Goal: Information Seeking & Learning: Learn about a topic

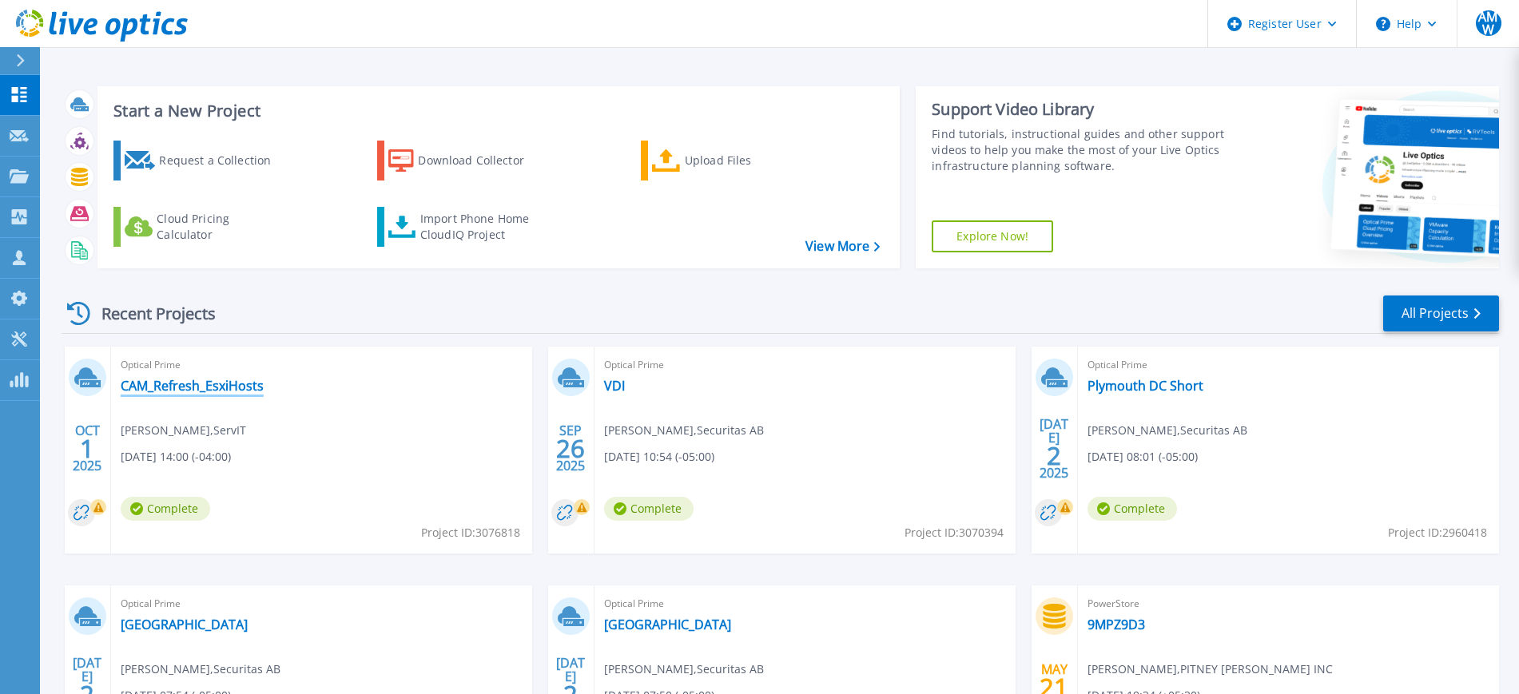
click at [237, 389] on link "CAM_Refresh_EsxiHosts" at bounding box center [192, 386] width 143 height 16
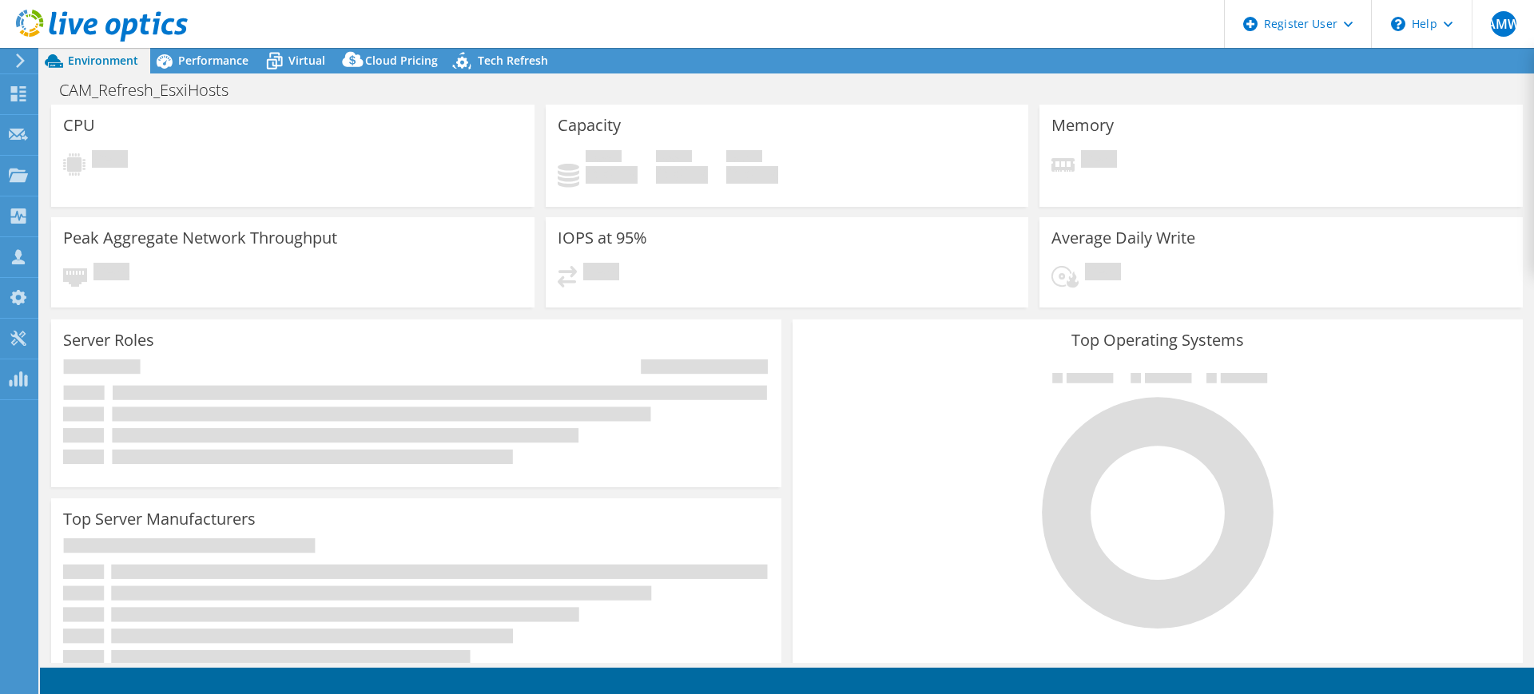
select select "USD"
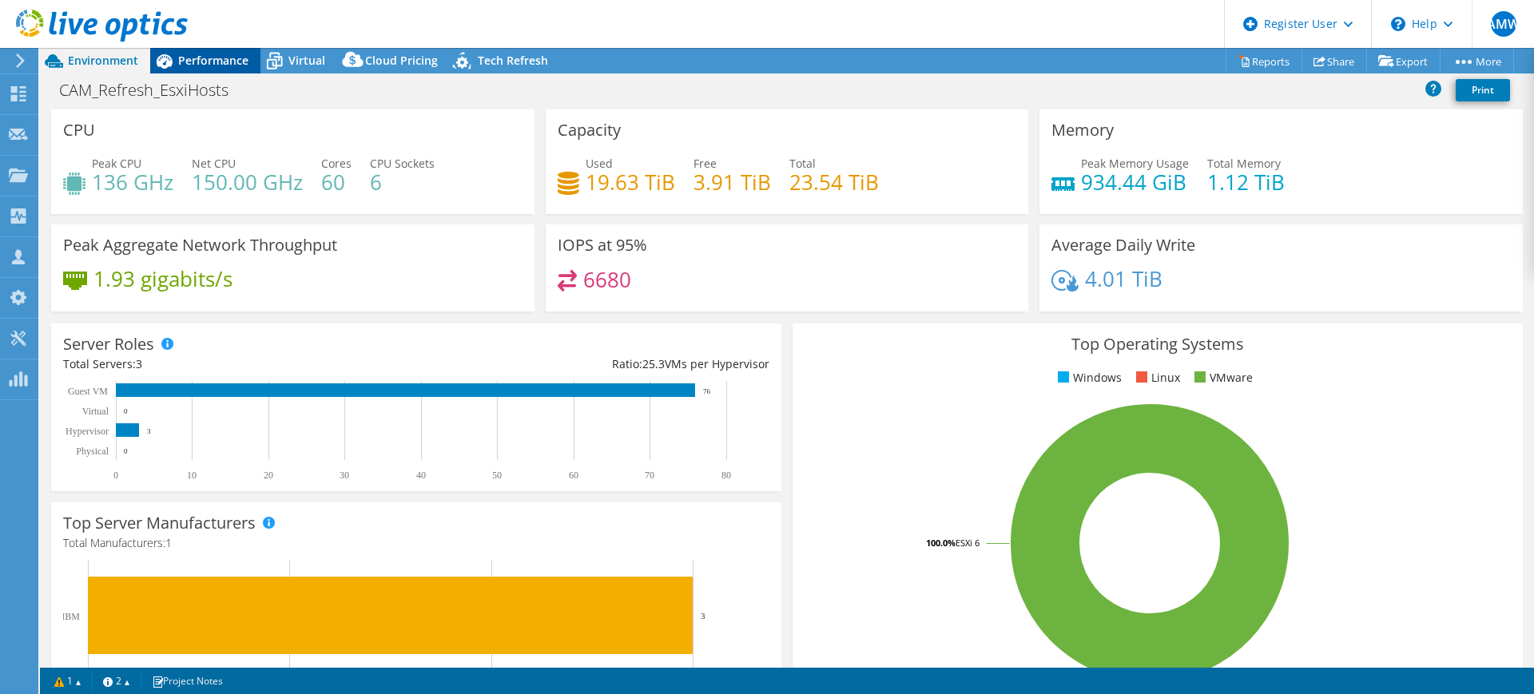
click at [193, 55] on span "Performance" at bounding box center [213, 60] width 70 height 15
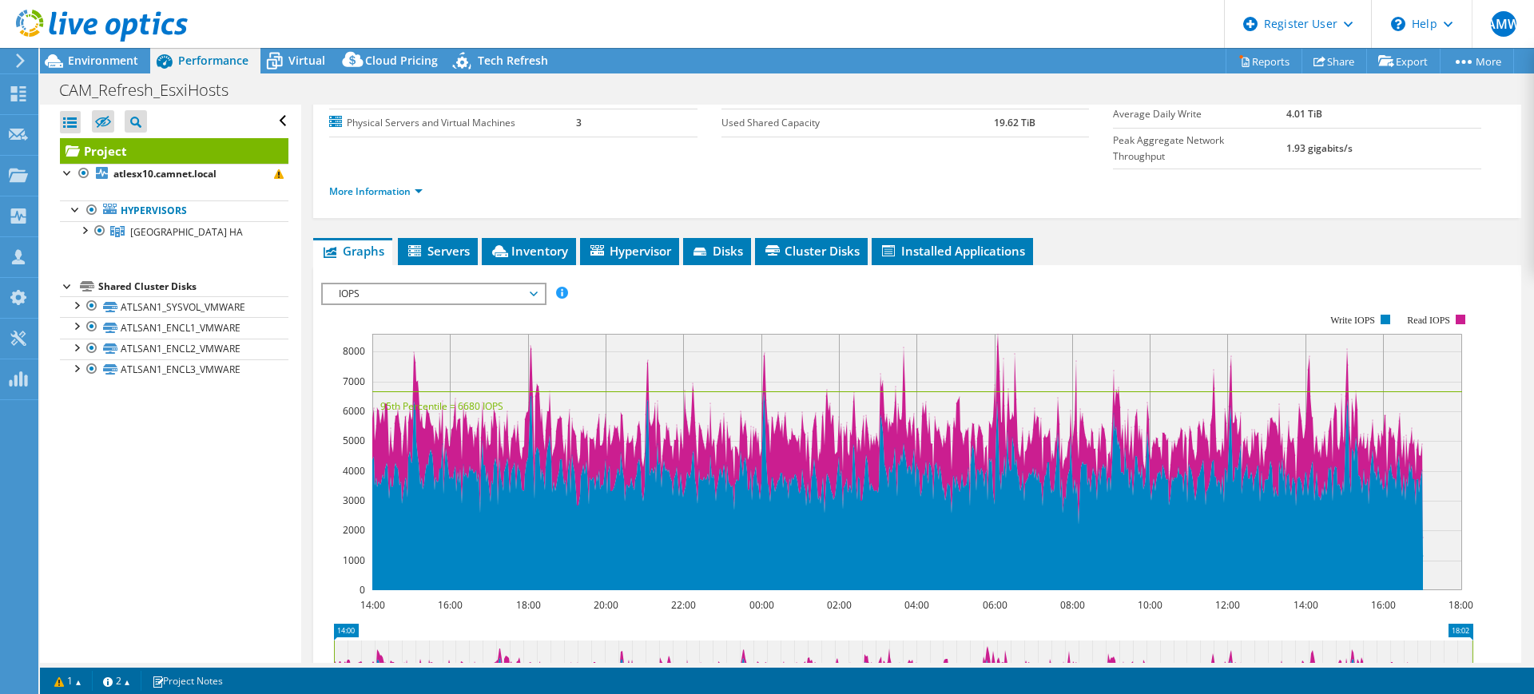
scroll to position [185, 0]
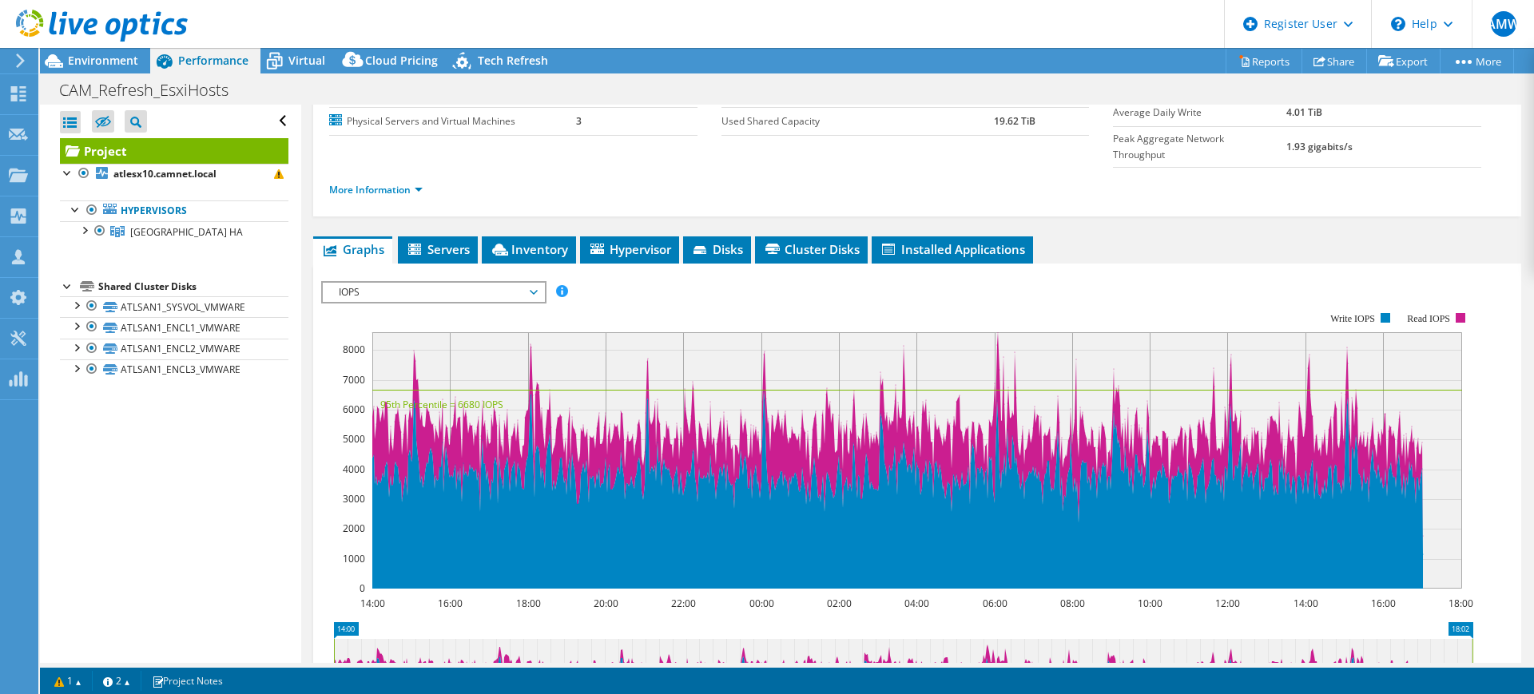
click at [492, 283] on span "IOPS" at bounding box center [433, 292] width 205 height 19
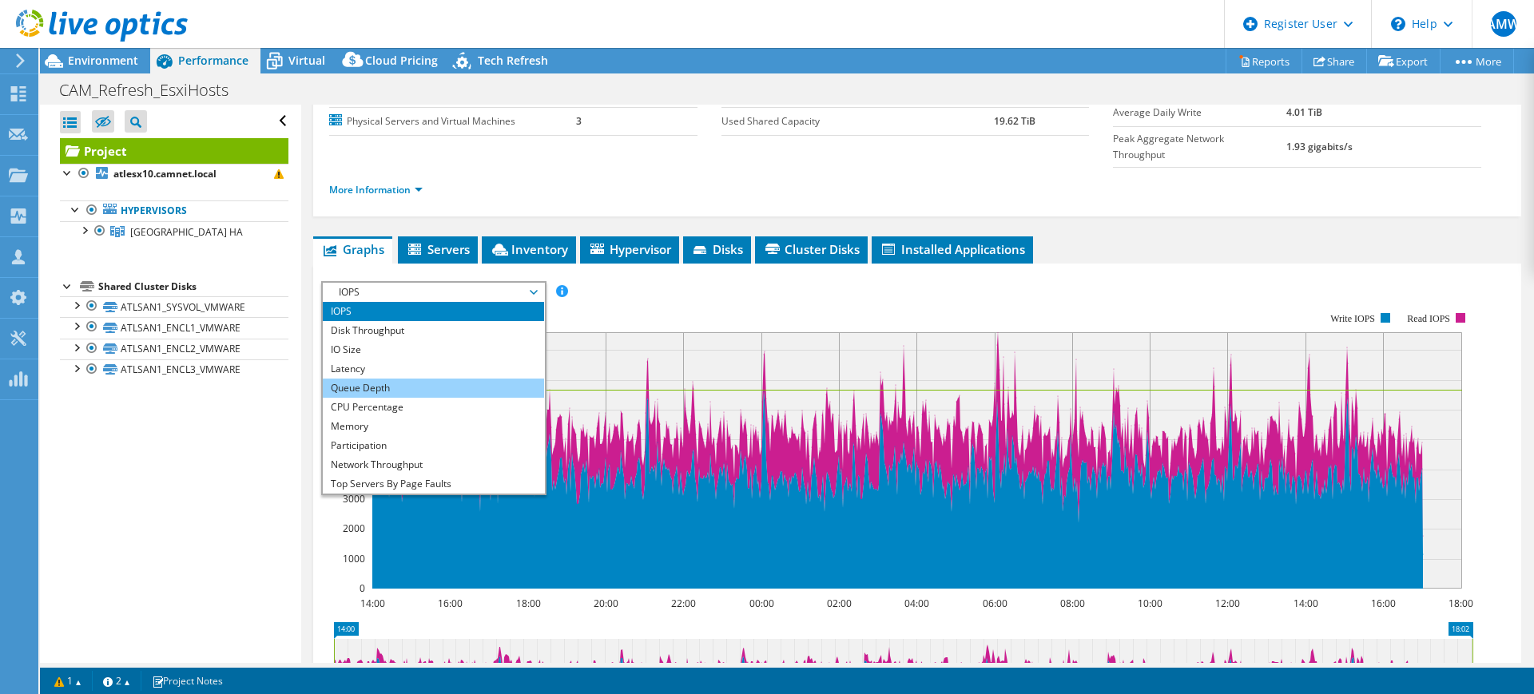
click at [457, 379] on li "Queue Depth" at bounding box center [433, 388] width 221 height 19
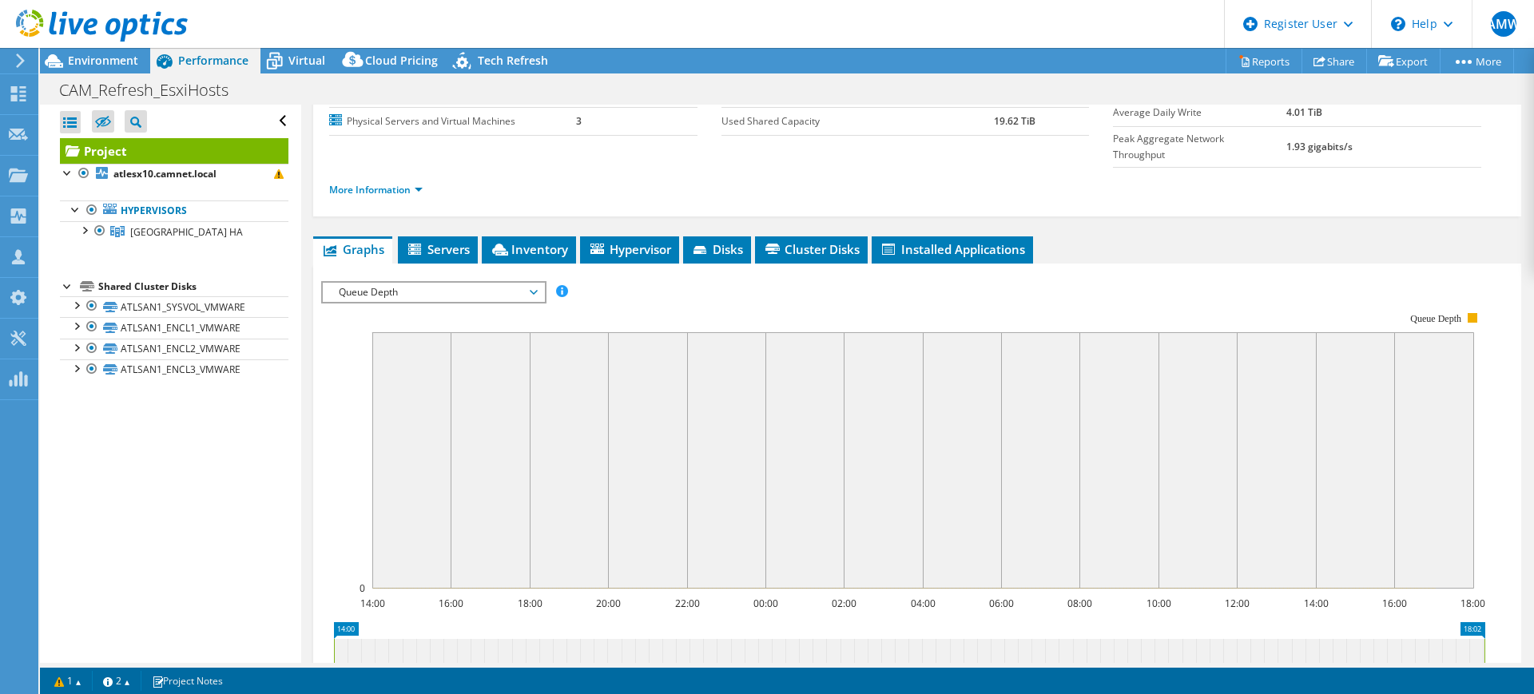
click at [427, 283] on span "Queue Depth" at bounding box center [433, 292] width 205 height 19
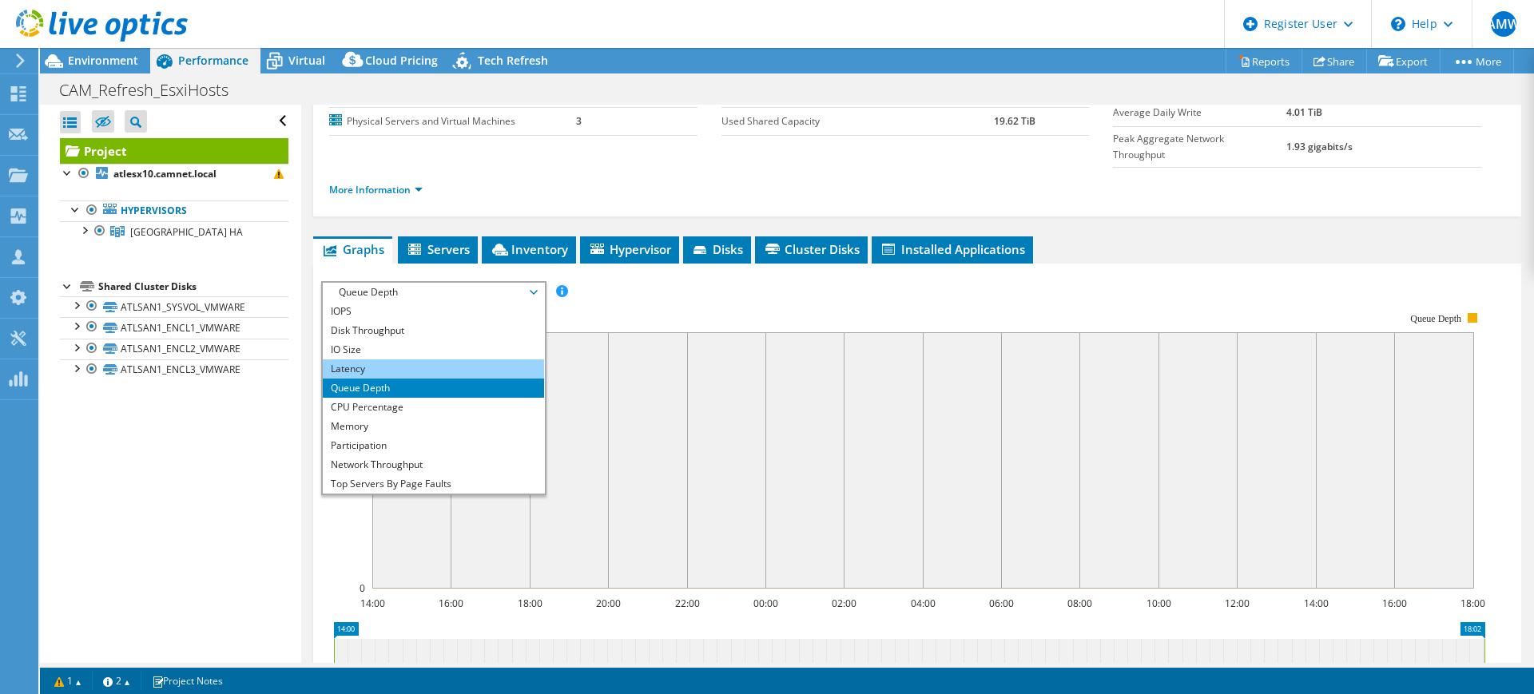
click at [400, 360] on li "Latency" at bounding box center [433, 369] width 221 height 19
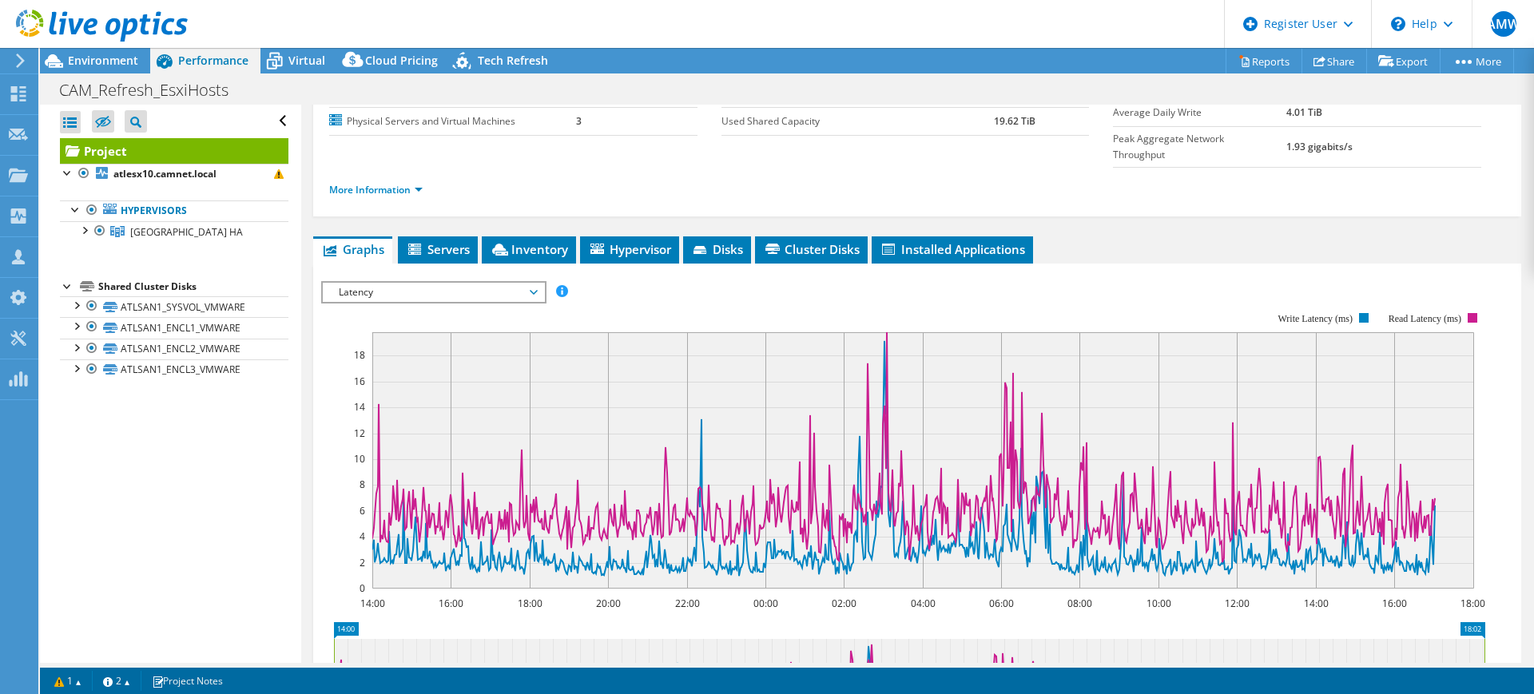
click at [471, 283] on span "Latency" at bounding box center [433, 292] width 205 height 19
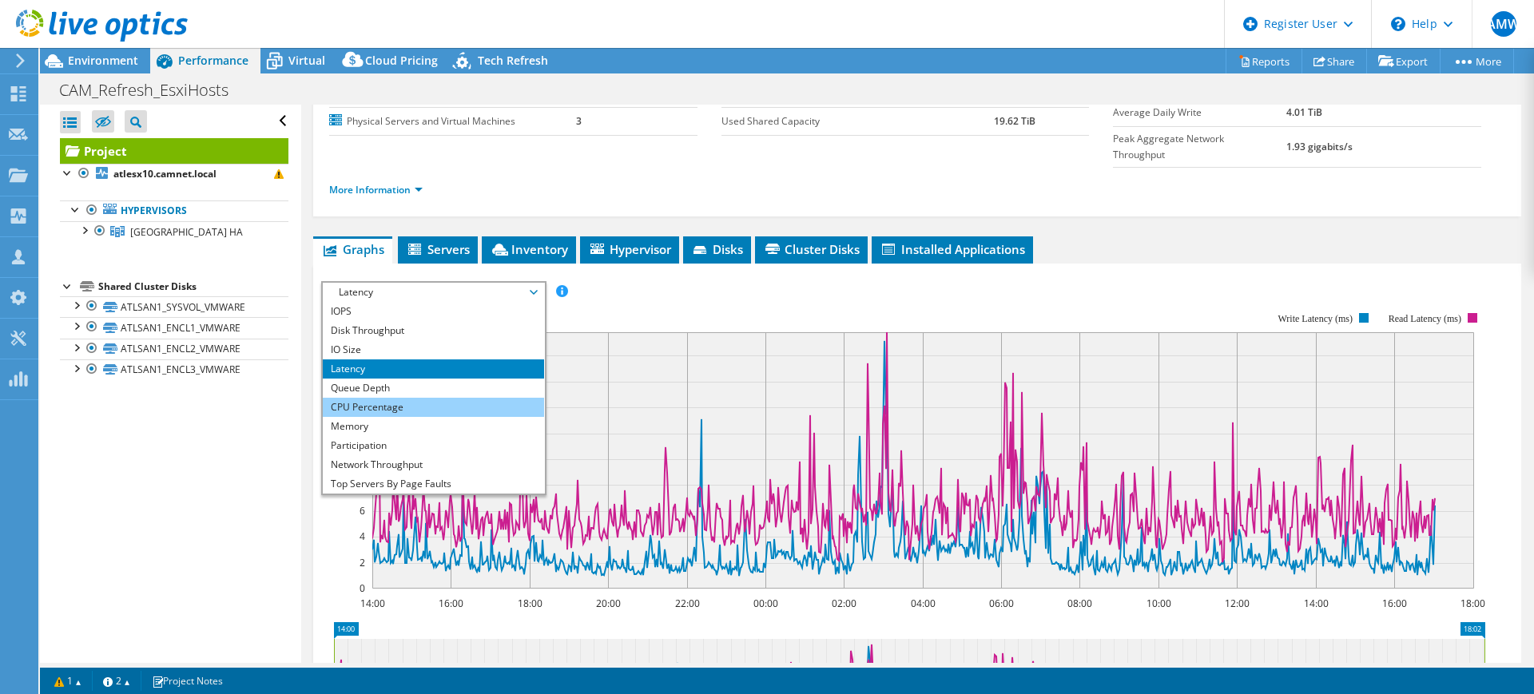
click at [435, 398] on li "CPU Percentage" at bounding box center [433, 407] width 221 height 19
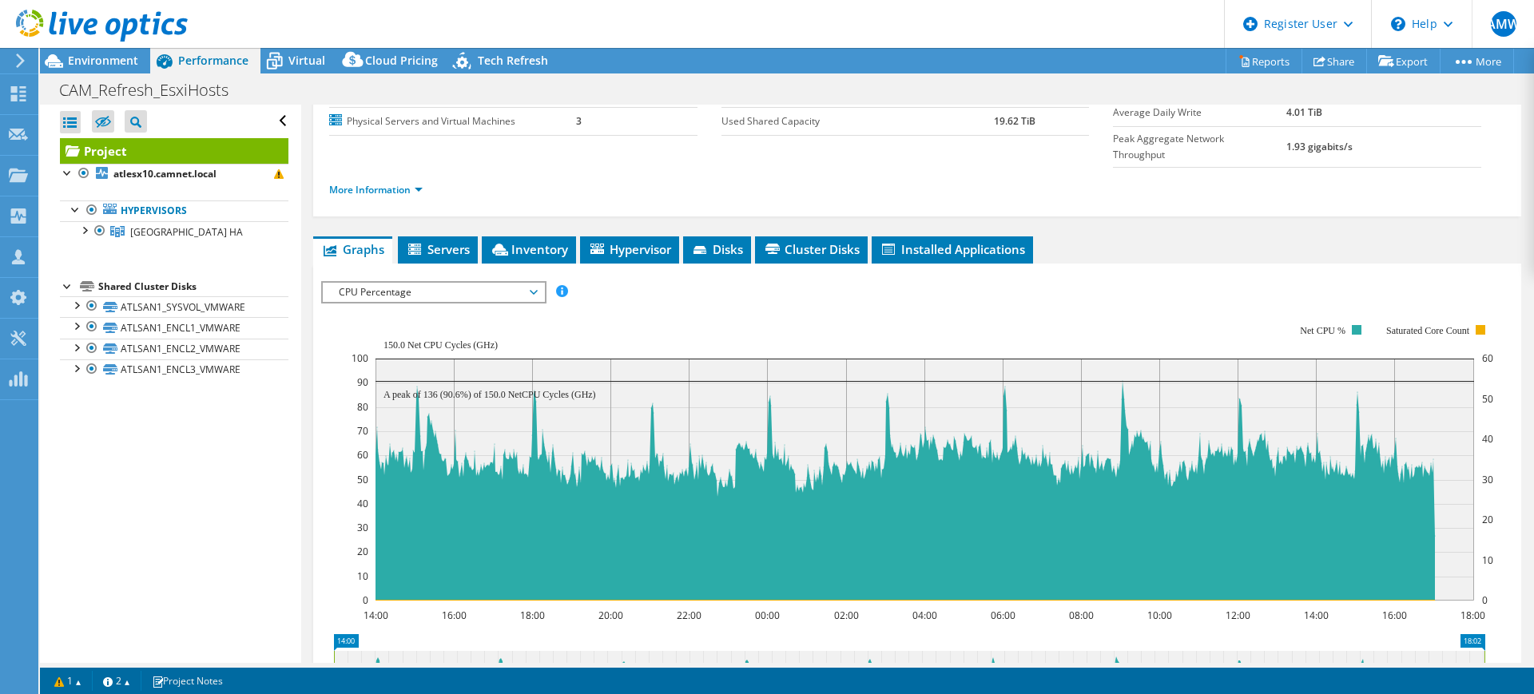
click at [468, 283] on span "CPU Percentage" at bounding box center [433, 292] width 205 height 19
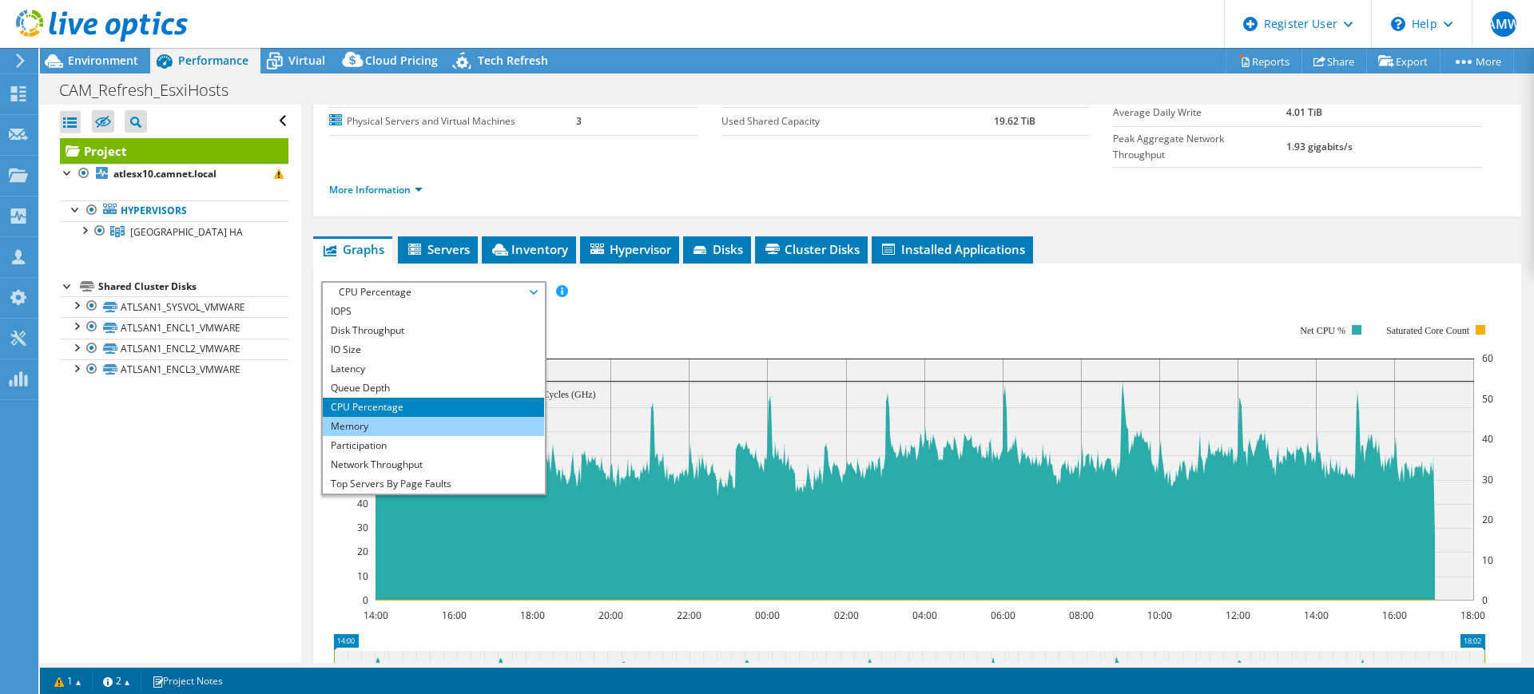
click at [436, 417] on li "Memory" at bounding box center [433, 426] width 221 height 19
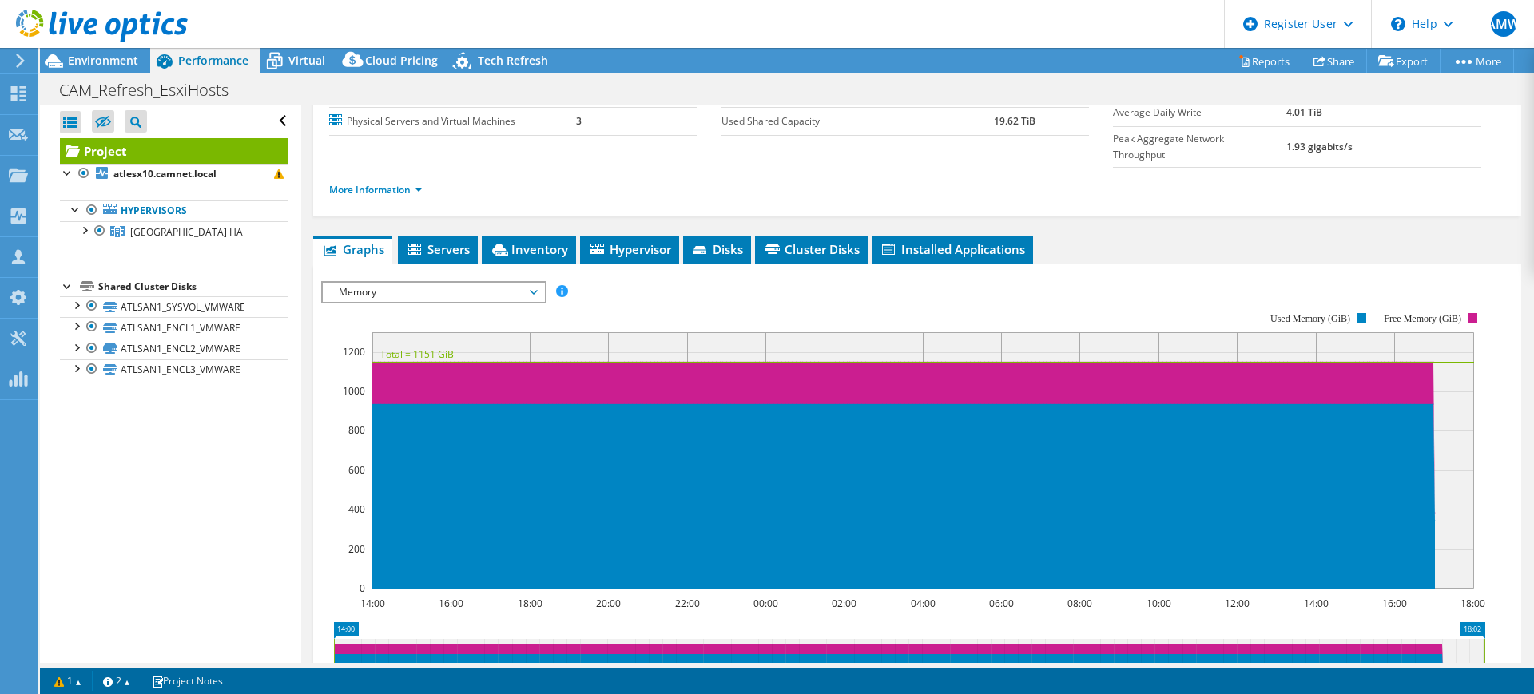
click at [459, 283] on span "Memory" at bounding box center [433, 292] width 205 height 19
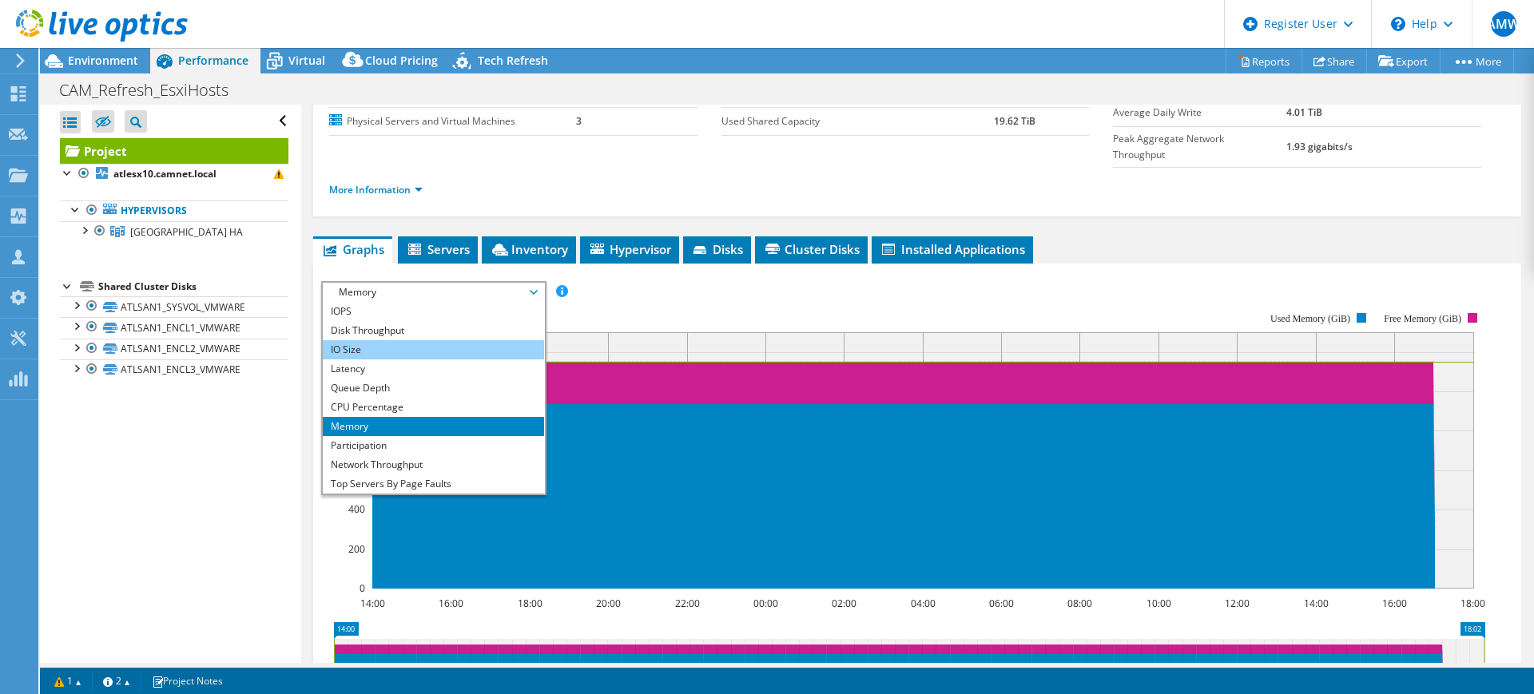
click at [441, 340] on li "IO Size" at bounding box center [433, 349] width 221 height 19
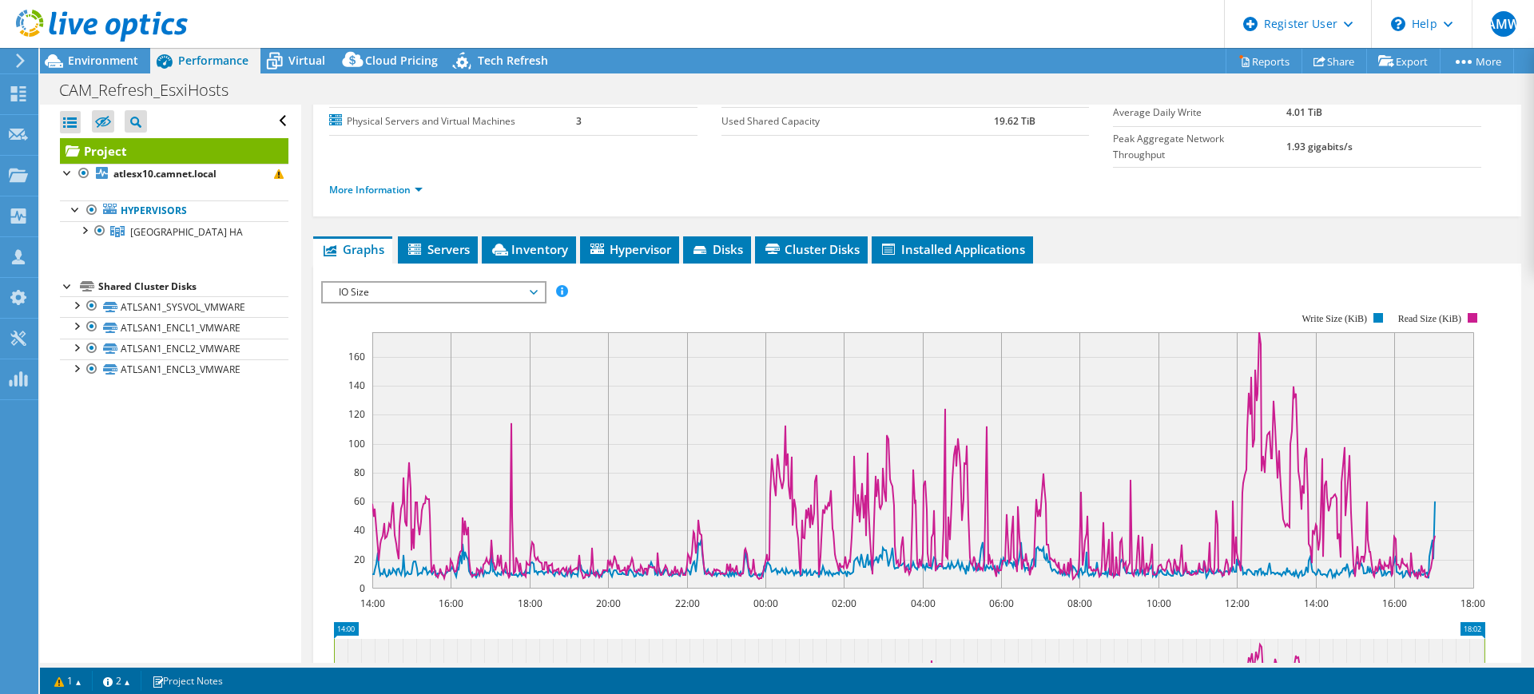
scroll to position [37, 0]
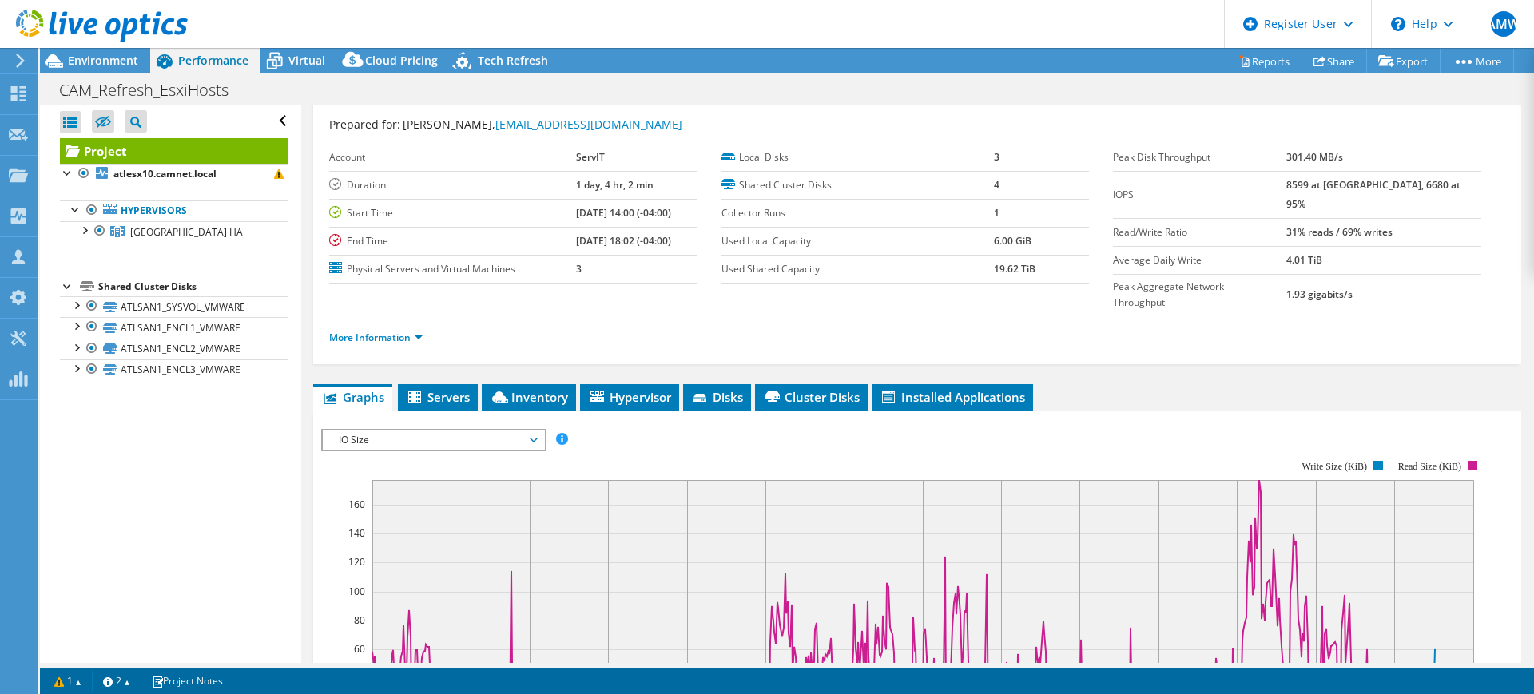
click at [519, 431] on span "IO Size" at bounding box center [433, 440] width 205 height 19
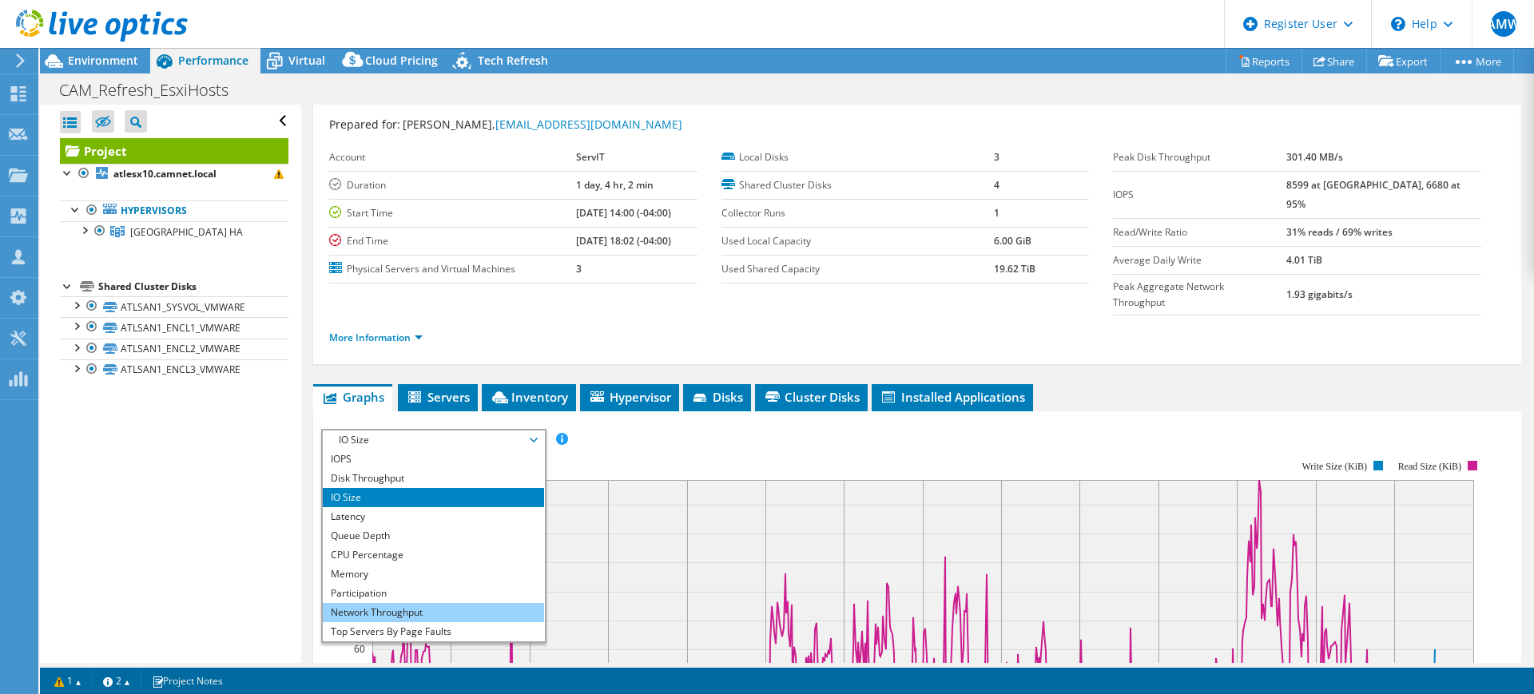
click at [446, 603] on li "Network Throughput" at bounding box center [433, 612] width 221 height 19
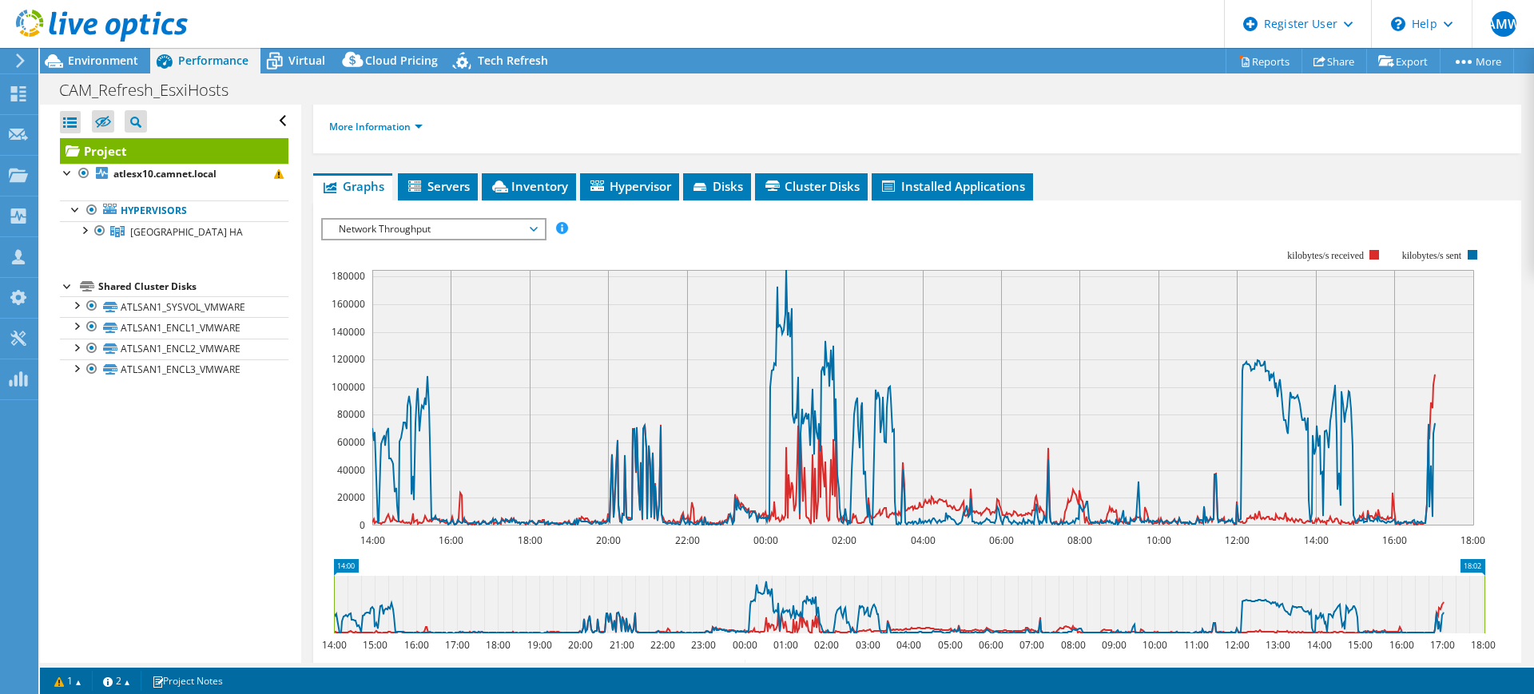
scroll to position [0, 0]
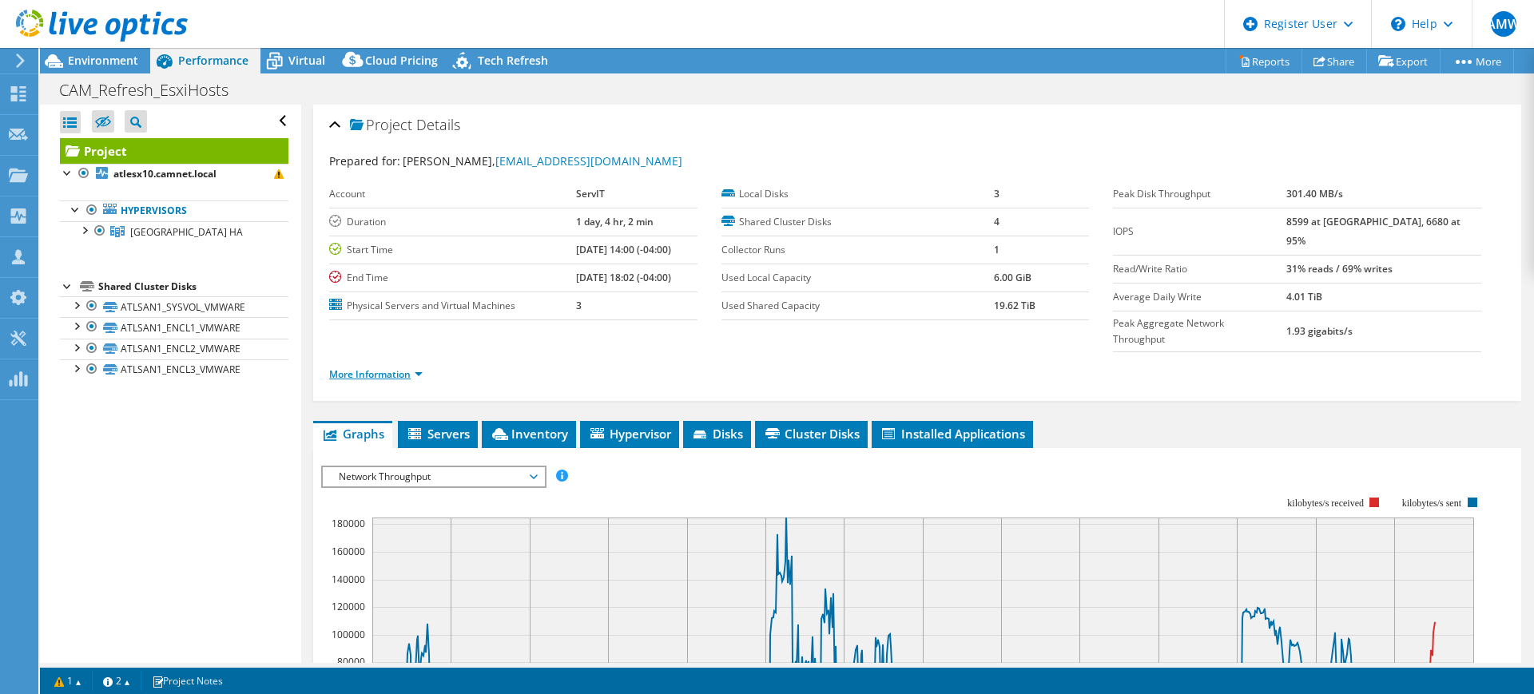
click at [398, 368] on link "More Information" at bounding box center [375, 375] width 93 height 14
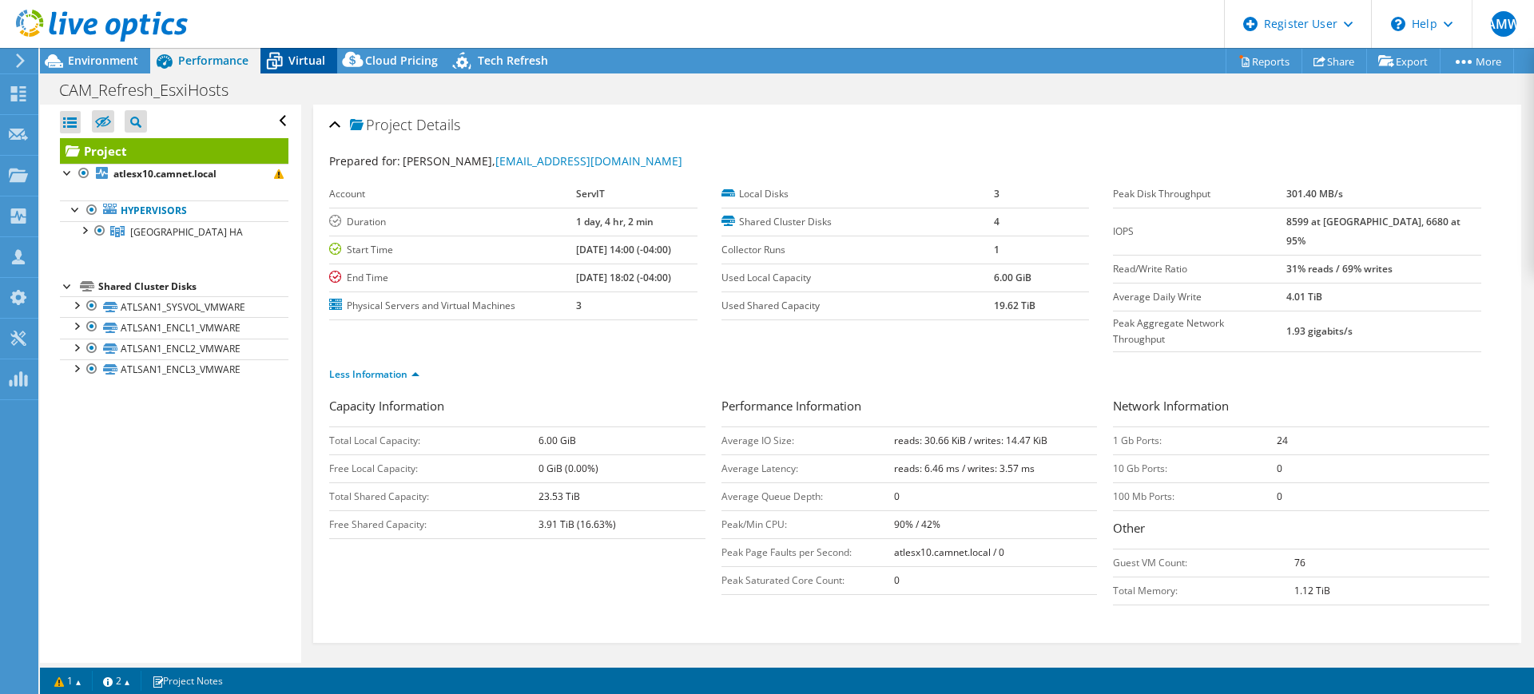
click at [314, 67] on span "Virtual" at bounding box center [306, 60] width 37 height 15
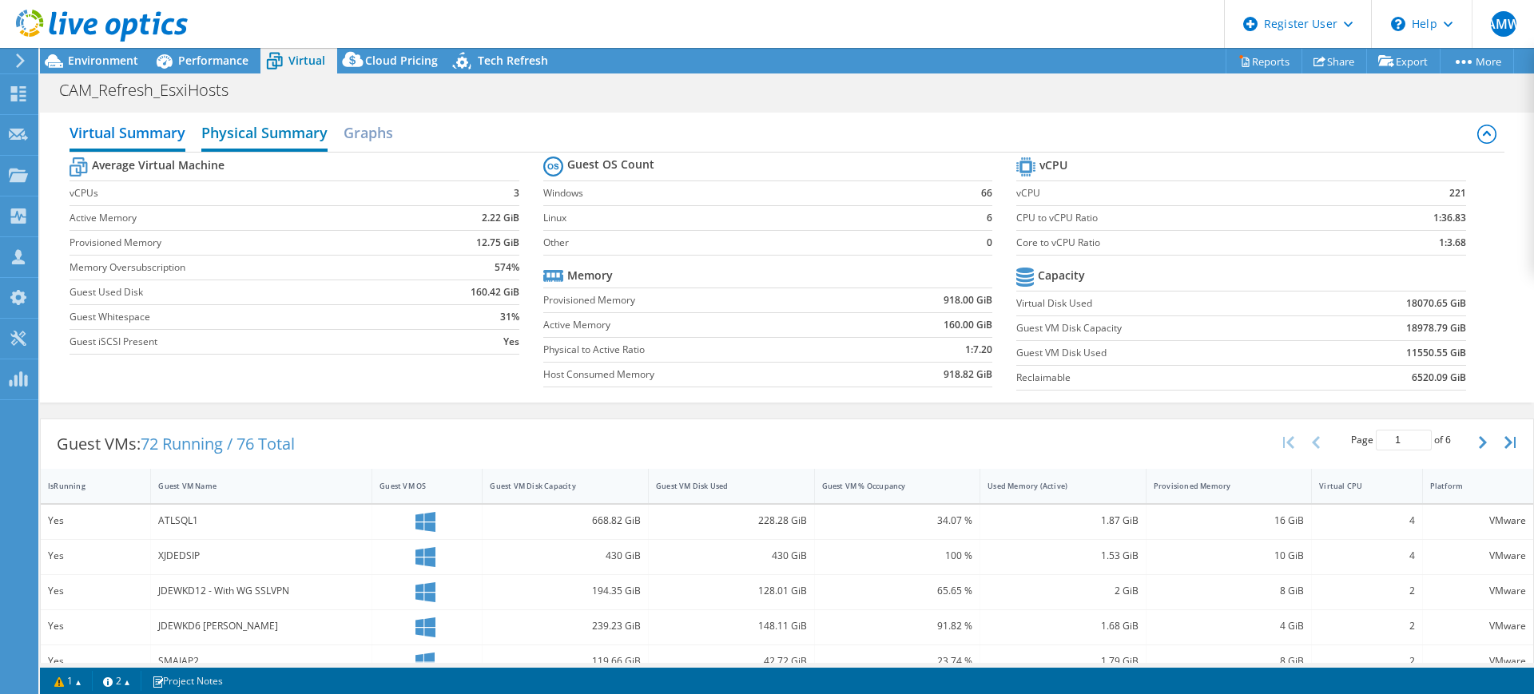
click at [272, 119] on h2 "Physical Summary" at bounding box center [264, 134] width 126 height 35
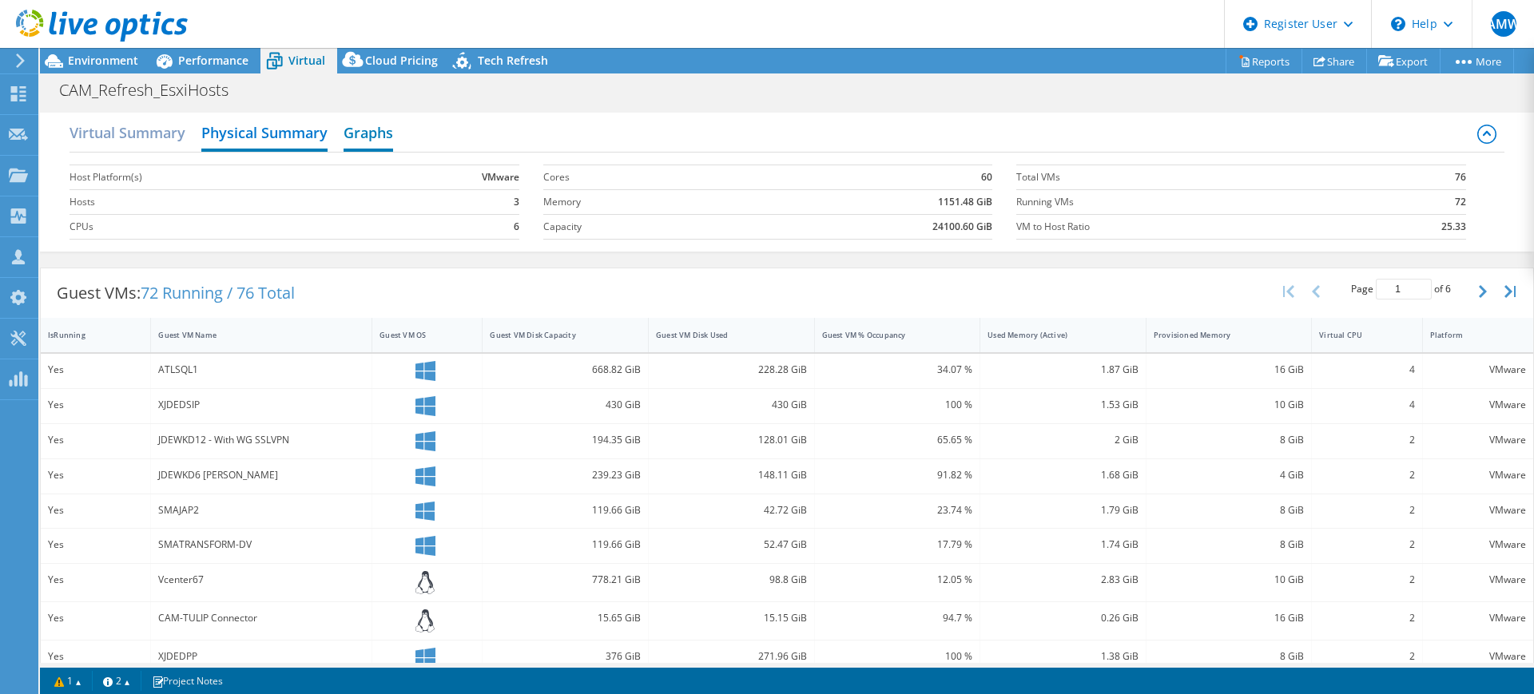
click at [370, 135] on h2 "Graphs" at bounding box center [369, 134] width 50 height 35
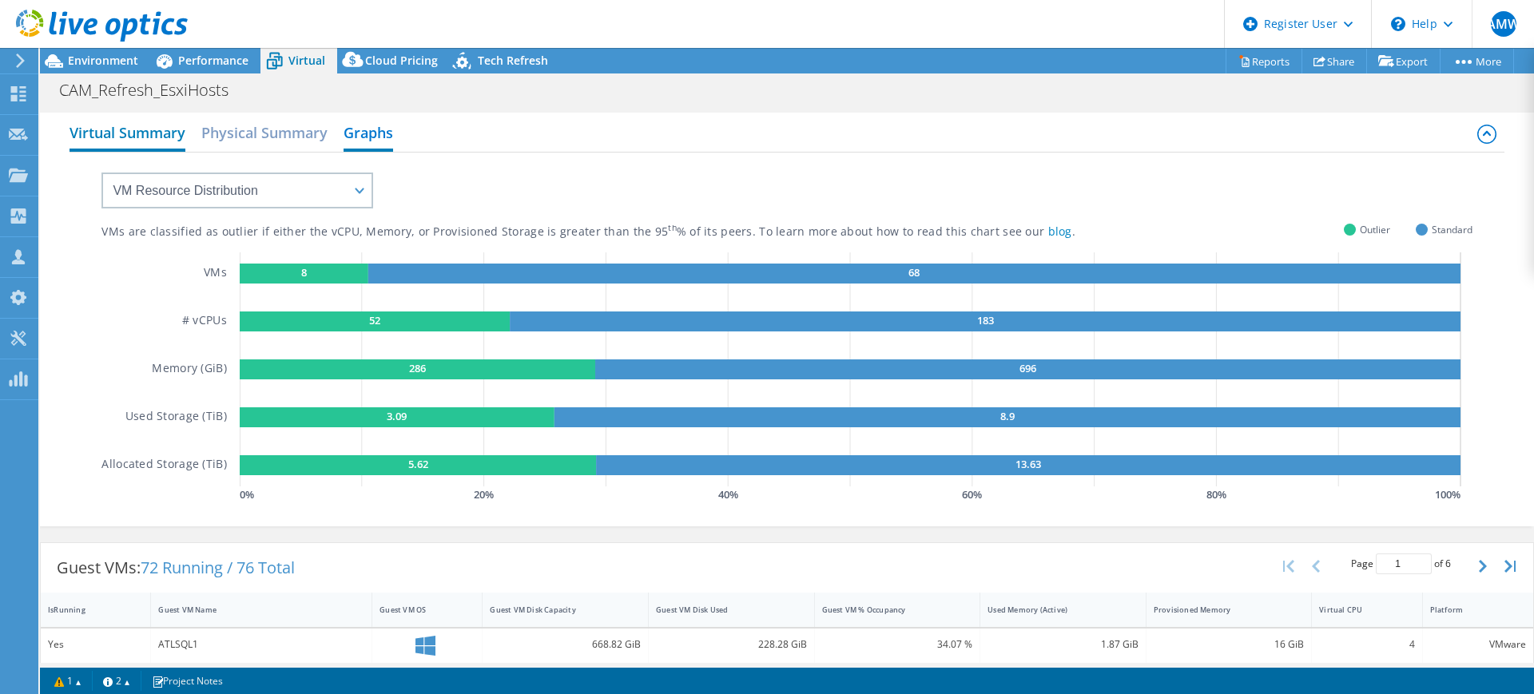
click at [169, 139] on h2 "Virtual Summary" at bounding box center [128, 134] width 116 height 35
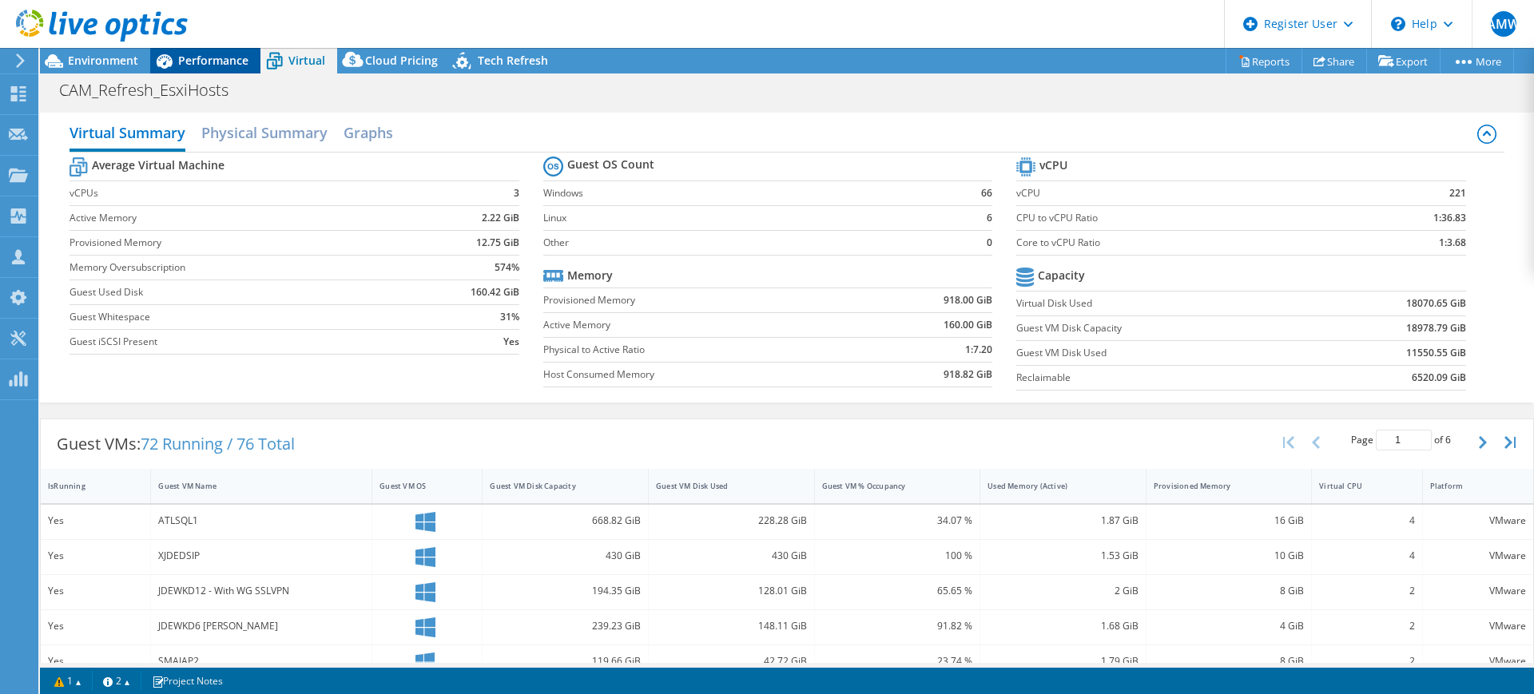
click at [234, 56] on span "Performance" at bounding box center [213, 60] width 70 height 15
